Goal: Information Seeking & Learning: Learn about a topic

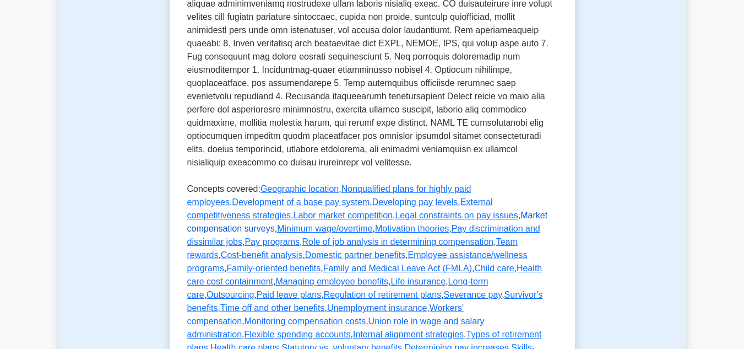
scroll to position [551, 0]
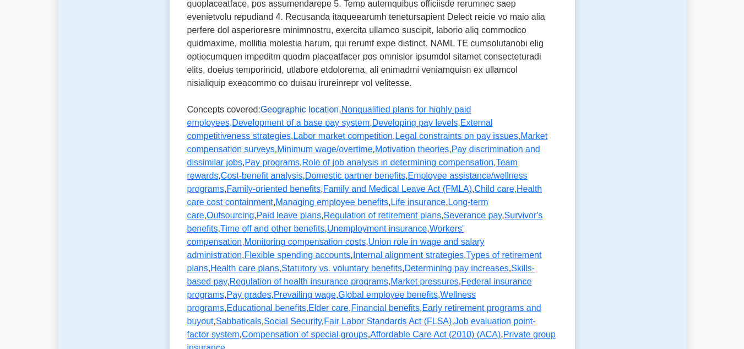
click at [298, 105] on link "Geographic location" at bounding box center [299, 109] width 78 height 9
click at [357, 105] on link "Nonqualified plans for highly paid employees" at bounding box center [329, 116] width 284 height 23
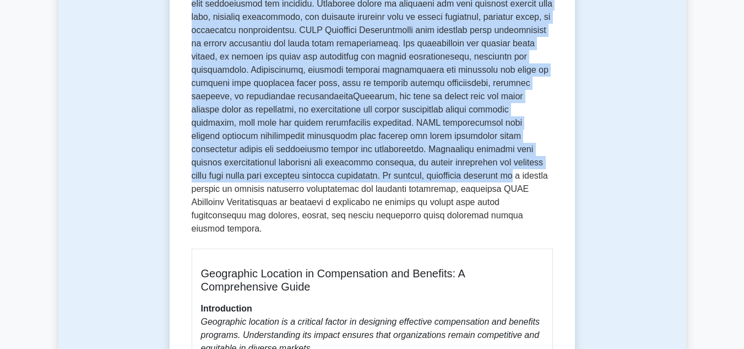
scroll to position [385, 0]
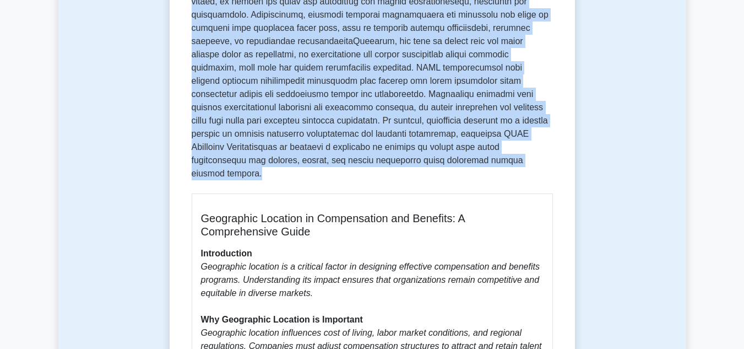
drag, startPoint x: 190, startPoint y: 141, endPoint x: 226, endPoint y: 165, distance: 43.2
click at [226, 165] on div "Geographic location 5 minutes 5 Questions Geographic Location in Compensation a…" at bounding box center [372, 261] width 396 height 1071
copy div "Geographic location 5 minutes 5 Questions Geographic location plays a critical …"
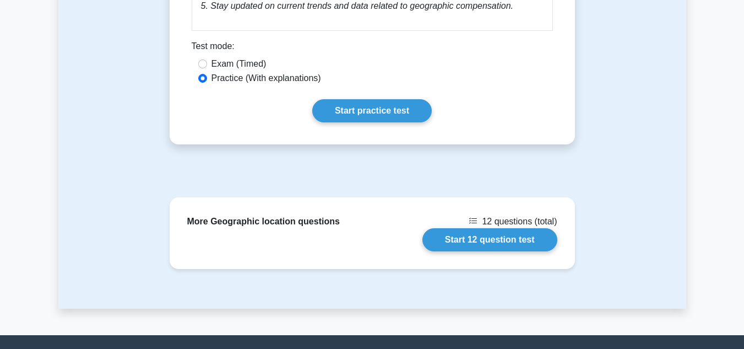
scroll to position [1046, 0]
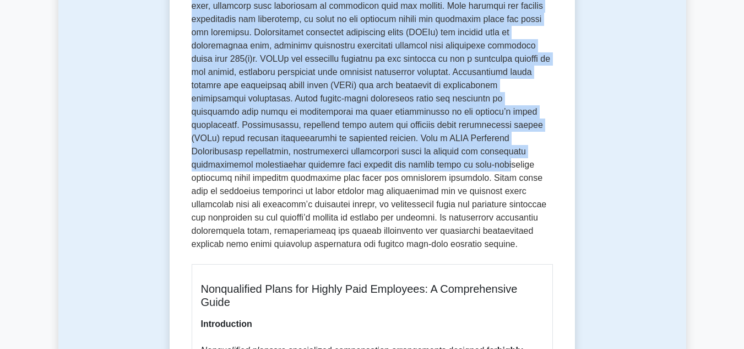
scroll to position [330, 0]
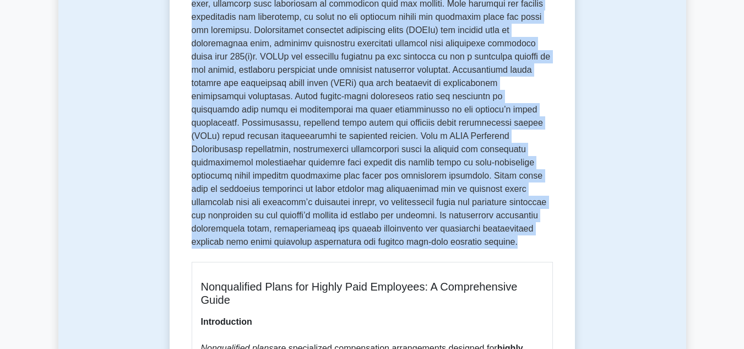
drag, startPoint x: 192, startPoint y: 138, endPoint x: 229, endPoint y: 217, distance: 87.5
copy div "Nonqualified plans for highly paid employees 5 minutes 5 Questions Nonqualified…"
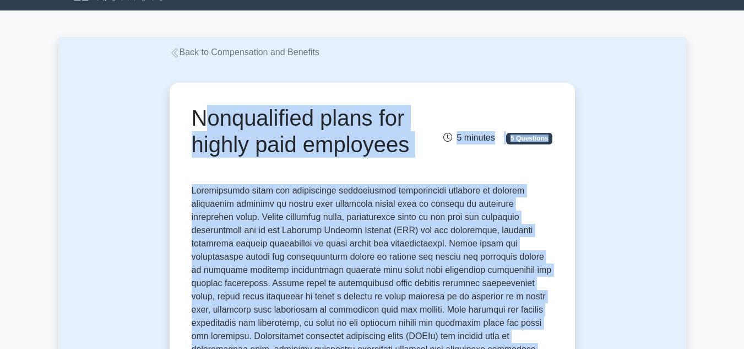
scroll to position [0, 0]
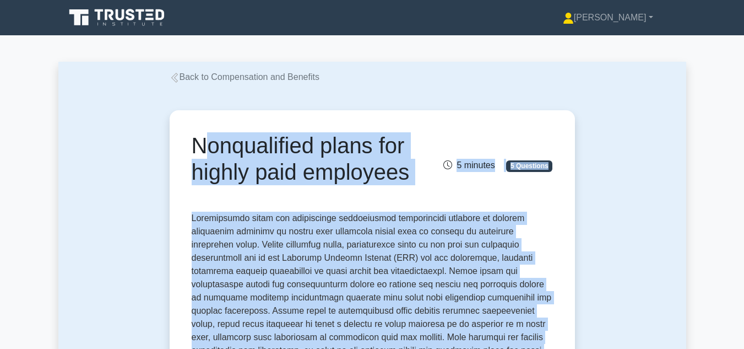
click at [173, 74] on icon at bounding box center [175, 78] width 10 height 10
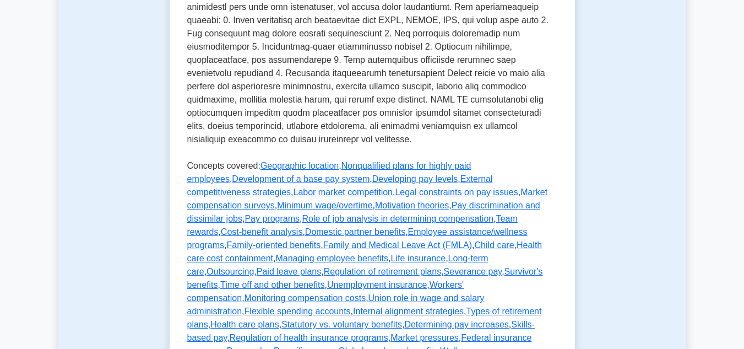
scroll to position [551, 0]
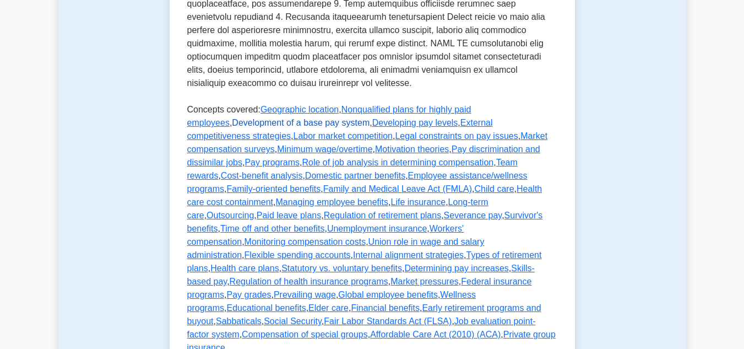
click at [370, 118] on link "Development of a base pay system" at bounding box center [301, 122] width 138 height 9
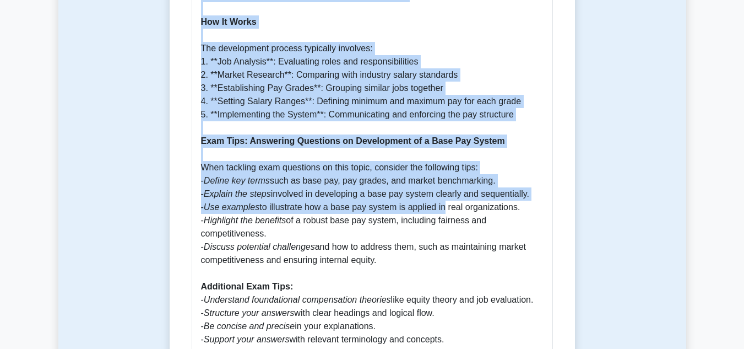
scroll to position [936, 0]
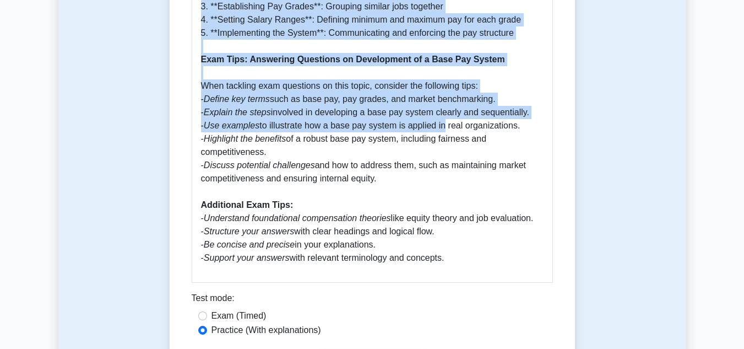
drag, startPoint x: 194, startPoint y: 139, endPoint x: 464, endPoint y: 233, distance: 286.0
copy div "Development of a base pay system 5 minutes 5 Questions Developing a base pay sy…"
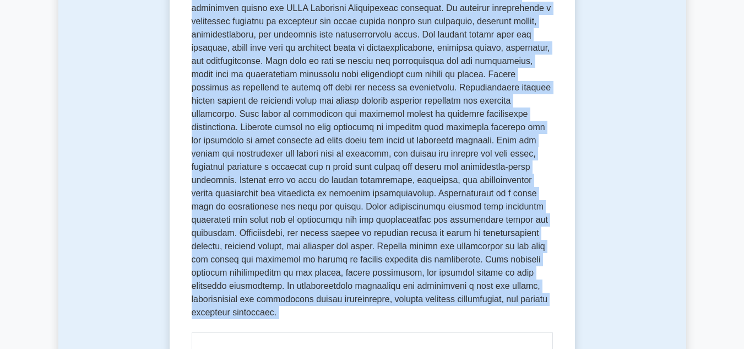
scroll to position [0, 0]
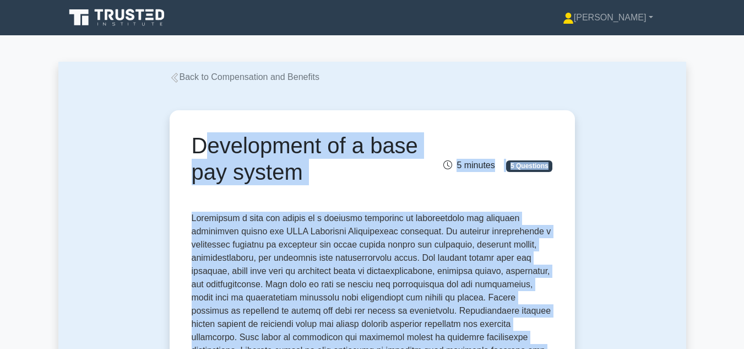
click at [192, 77] on link "Back to Compensation and Benefits" at bounding box center [245, 76] width 150 height 9
click at [175, 79] on icon at bounding box center [174, 78] width 7 height 10
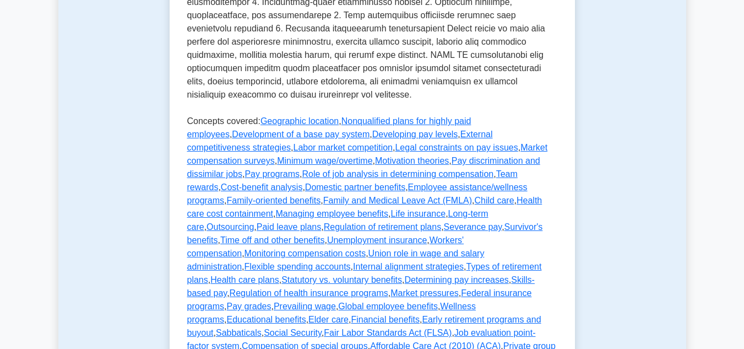
scroll to position [551, 0]
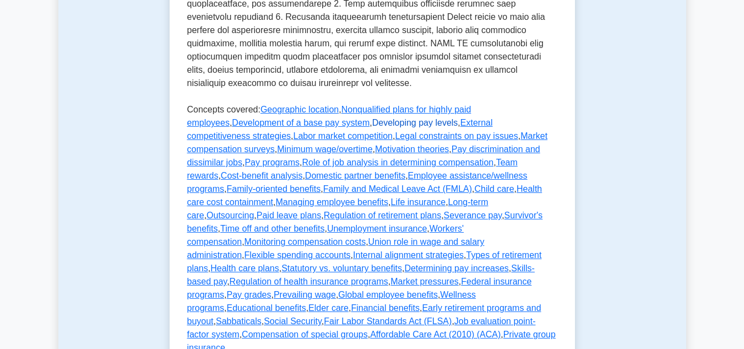
click at [372, 118] on link "Developing pay levels" at bounding box center [415, 122] width 86 height 9
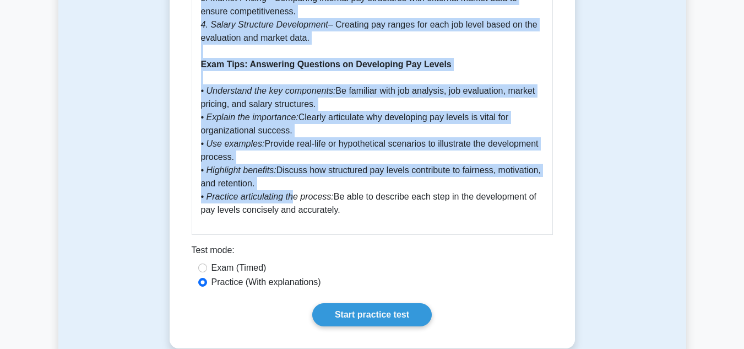
scroll to position [936, 0]
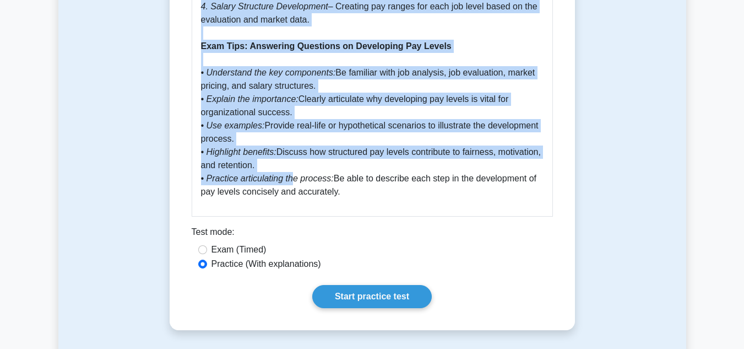
drag, startPoint x: 195, startPoint y: 140, endPoint x: 341, endPoint y: 191, distance: 154.8
copy div "Loremipsum dol sitame 8 consect 1 Adipiscin Elitseddoe tem incidi ut l etdolore…"
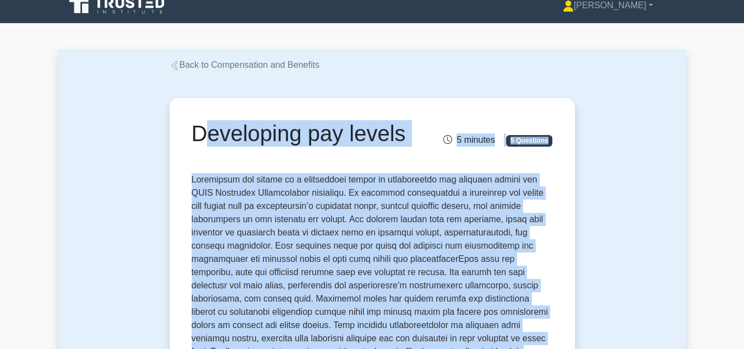
scroll to position [0, 0]
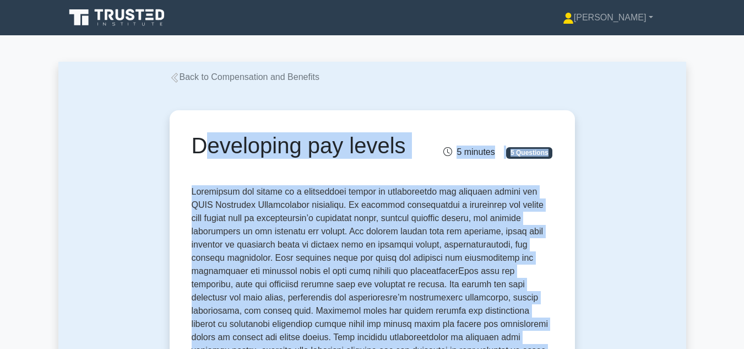
click at [177, 76] on icon at bounding box center [174, 78] width 7 height 10
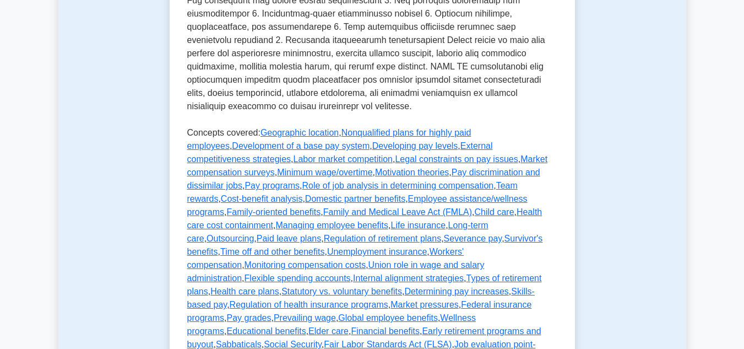
scroll to position [551, 0]
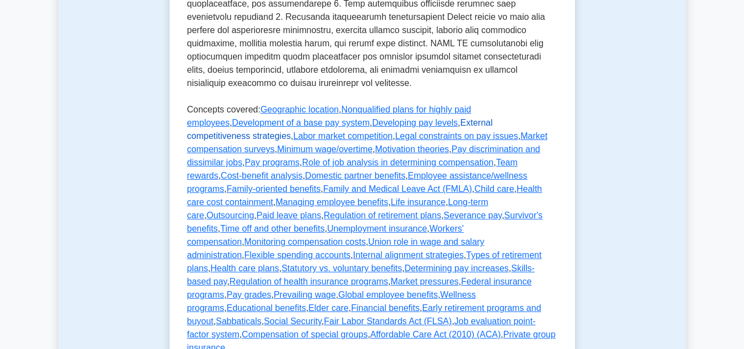
click at [391, 118] on link "External competitiveness strategies" at bounding box center [340, 129] width 306 height 23
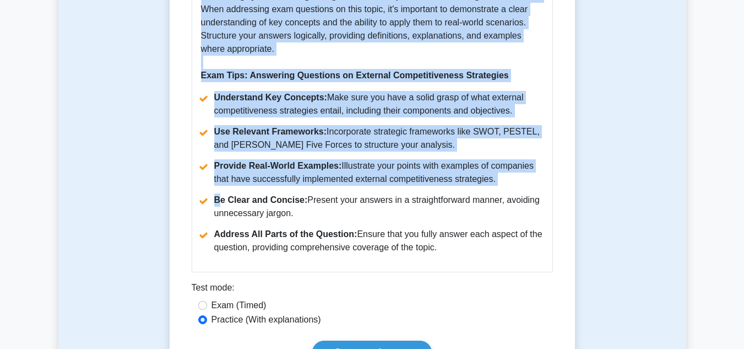
scroll to position [1046, 0]
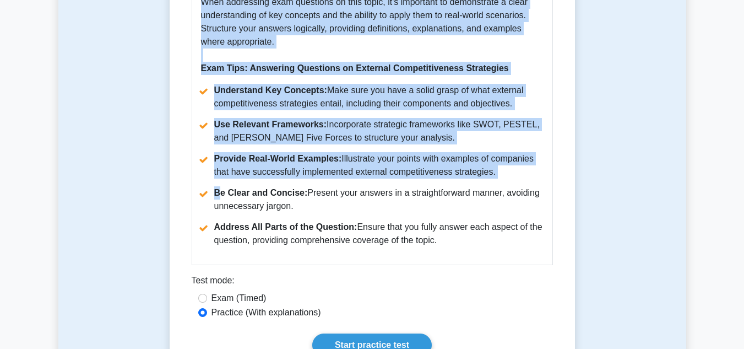
drag, startPoint x: 193, startPoint y: 139, endPoint x: 448, endPoint y: 233, distance: 271.5
copy div "External competitiveness strategies 5 minutes 5 Questions External competitiven…"
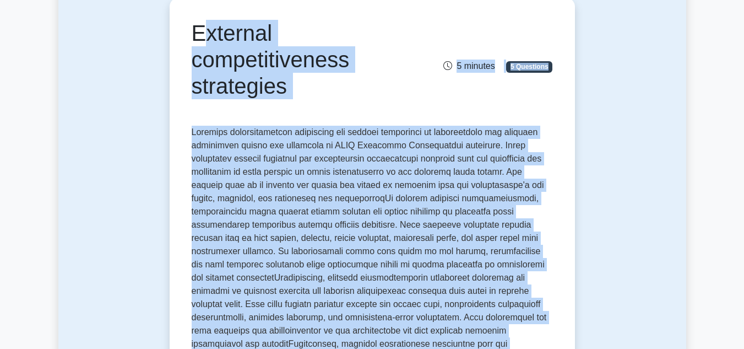
scroll to position [0, 0]
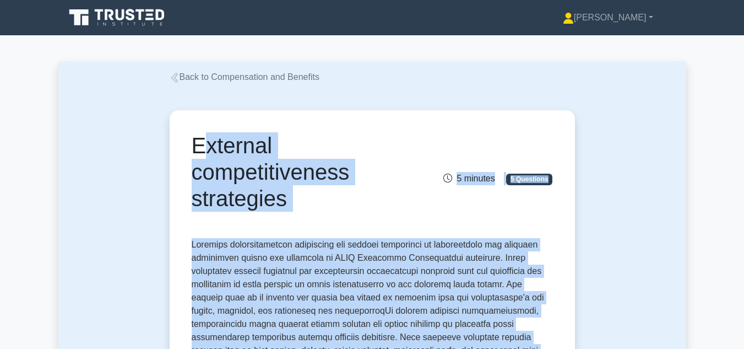
click at [180, 80] on link "Back to Compensation and Benefits" at bounding box center [245, 76] width 150 height 9
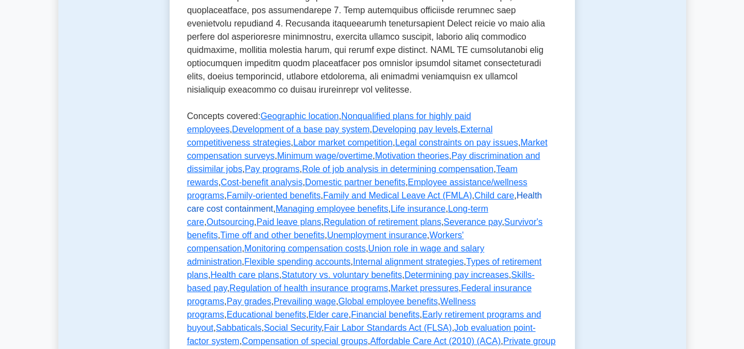
scroll to position [551, 0]
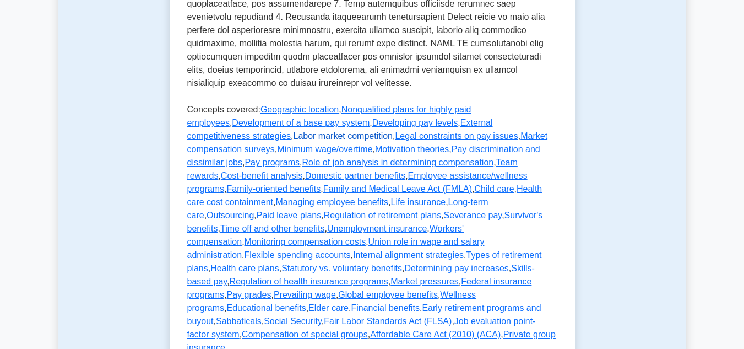
click at [393, 131] on link "Labor market competition" at bounding box center [343, 135] width 100 height 9
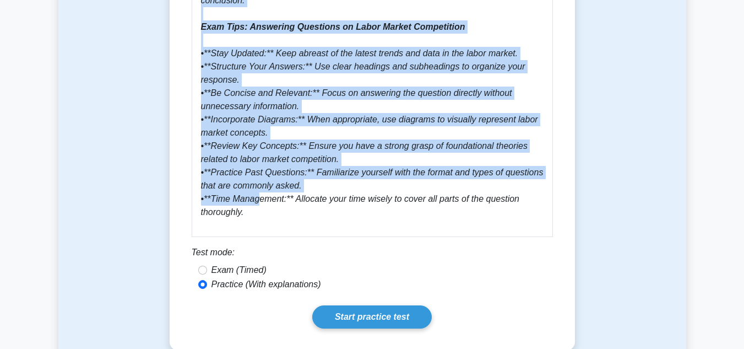
scroll to position [1432, 0]
drag, startPoint x: 194, startPoint y: 143, endPoint x: 241, endPoint y: 202, distance: 75.3
copy div "Labor market competition 5 minutes 5 Questions Labor market competition refers …"
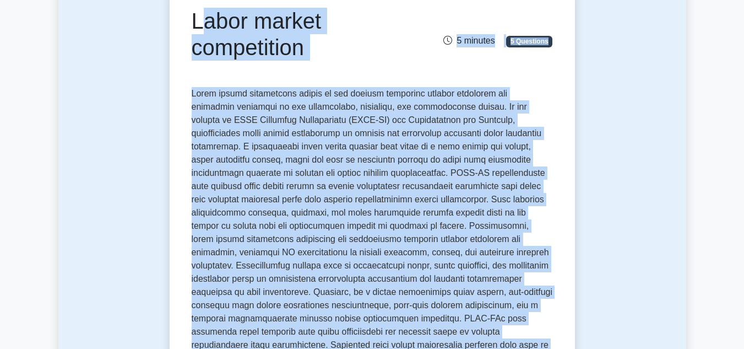
scroll to position [0, 0]
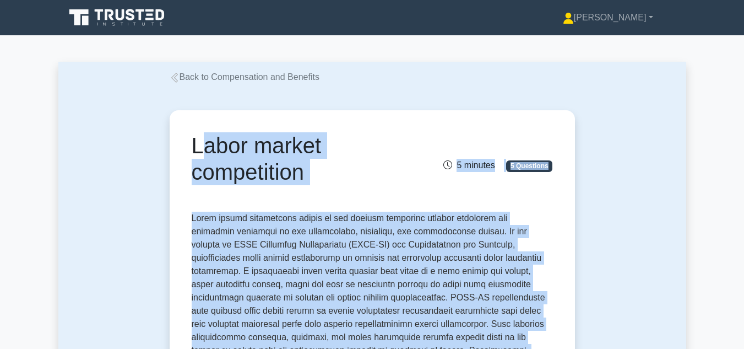
click at [176, 78] on icon at bounding box center [175, 78] width 10 height 10
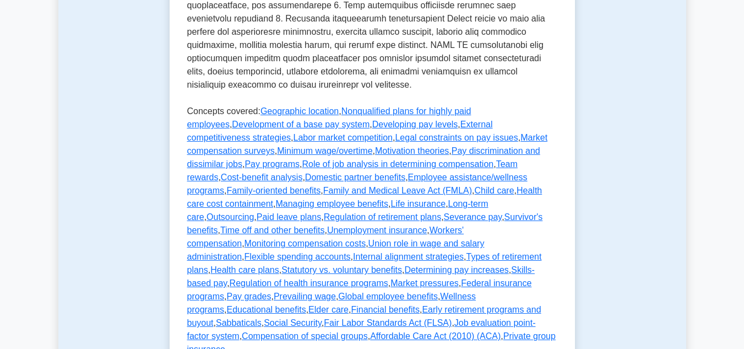
scroll to position [551, 0]
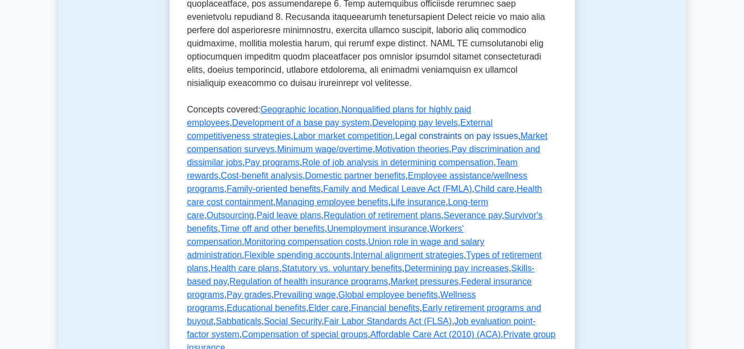
click at [395, 131] on link "Legal constraints on pay issues" at bounding box center [456, 135] width 123 height 9
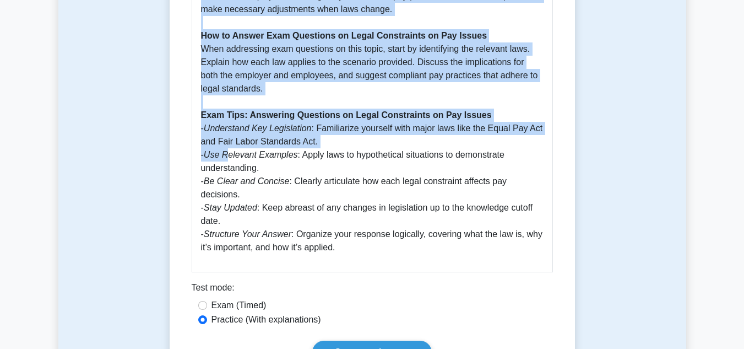
scroll to position [936, 0]
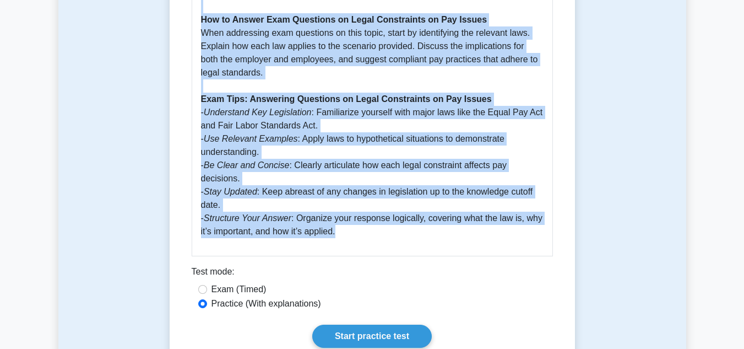
drag, startPoint x: 193, startPoint y: 139, endPoint x: 343, endPoint y: 217, distance: 168.7
copy div "Legal constraints on pay issues 5 minutes 5 Questions In the realm of Strategic…"
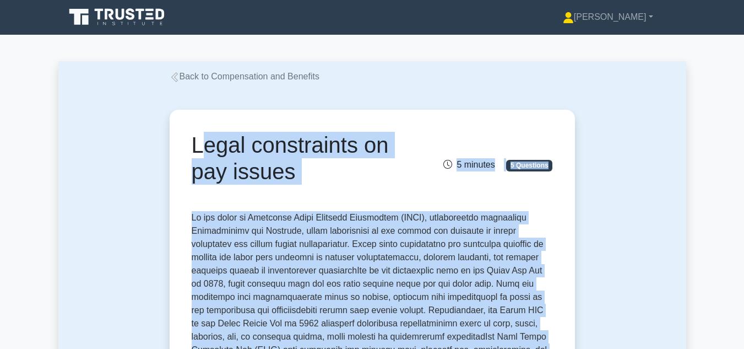
scroll to position [0, 0]
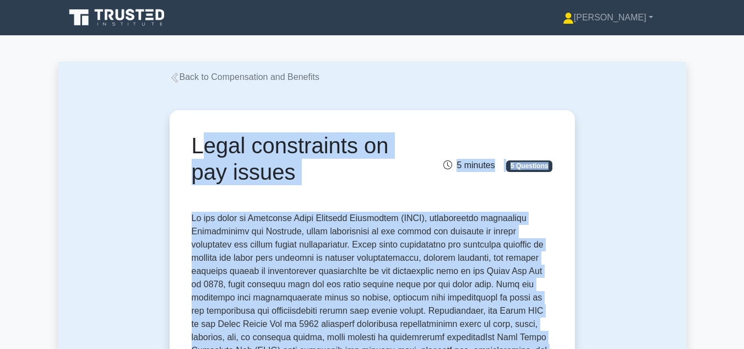
click at [176, 74] on icon at bounding box center [174, 78] width 7 height 10
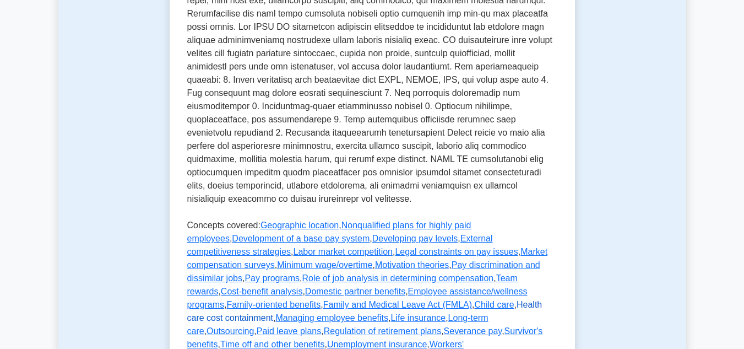
scroll to position [606, 0]
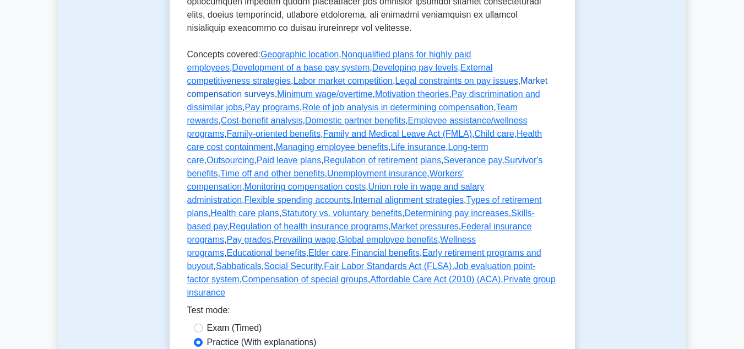
click at [382, 76] on link "Market compensation surveys" at bounding box center [367, 87] width 361 height 23
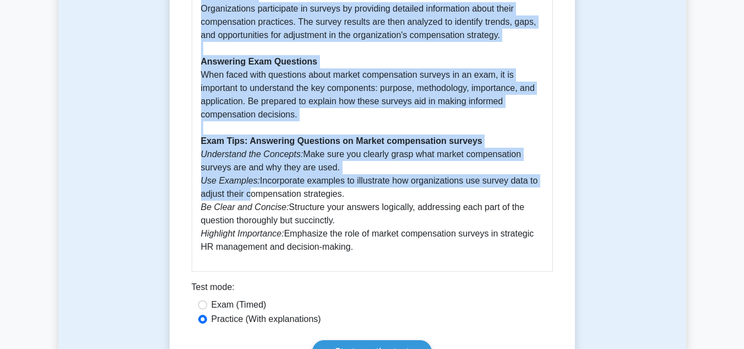
scroll to position [881, 0]
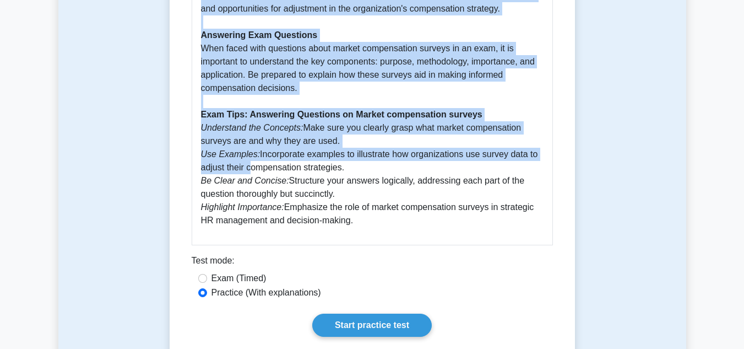
drag, startPoint x: 193, startPoint y: 142, endPoint x: 358, endPoint y: 208, distance: 177.9
copy div "Loremi dolorsitamet consect 8 adipisc 5 Elitseddo Eiusmo temporincidi utlabor e…"
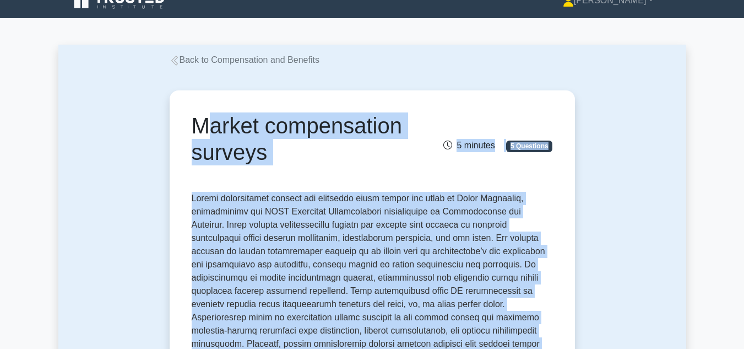
scroll to position [0, 0]
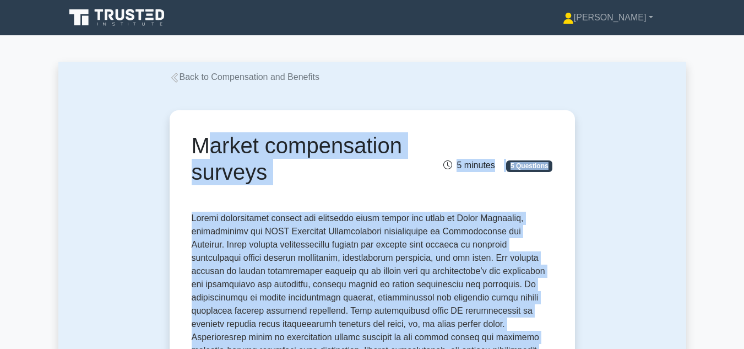
click at [177, 78] on icon at bounding box center [175, 78] width 10 height 10
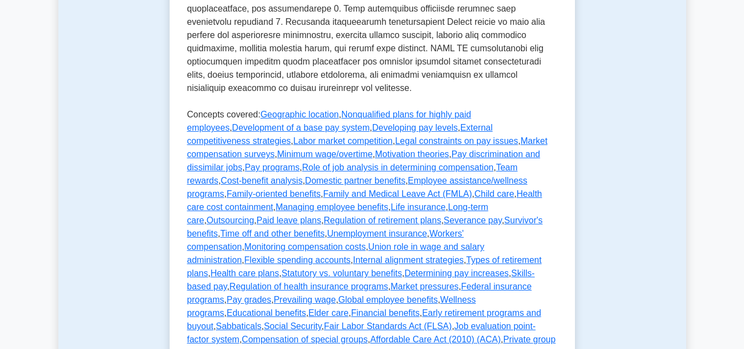
scroll to position [551, 0]
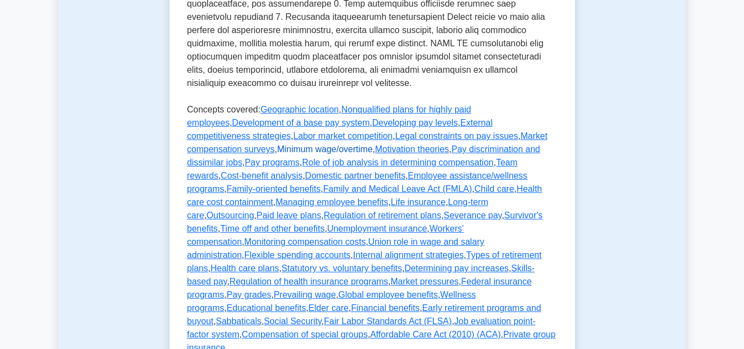
click at [372, 144] on link "Minimum wage/overtime" at bounding box center [324, 148] width 95 height 9
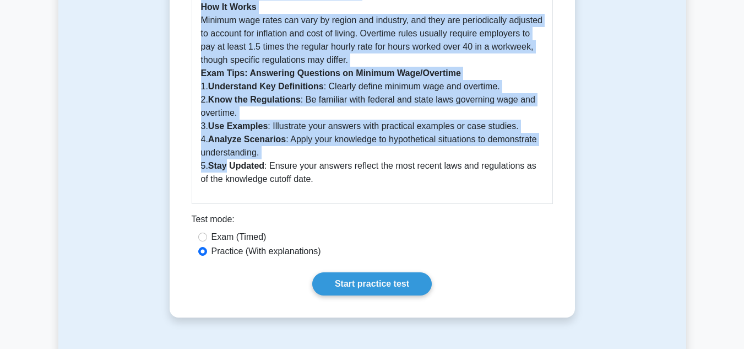
scroll to position [771, 0]
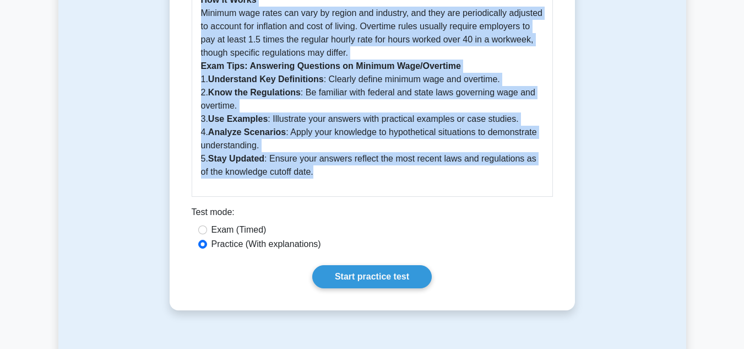
drag, startPoint x: 194, startPoint y: 146, endPoint x: 310, endPoint y: 178, distance: 120.5
copy div "Minimum wage/overtime 5 minutes 5 Questions Minimum wage and overtime are criti…"
